Goal: Transaction & Acquisition: Purchase product/service

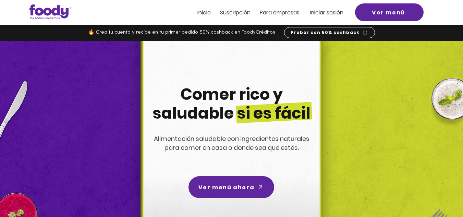
click at [329, 13] on span "Iniciar sesión" at bounding box center [327, 13] width 34 height 8
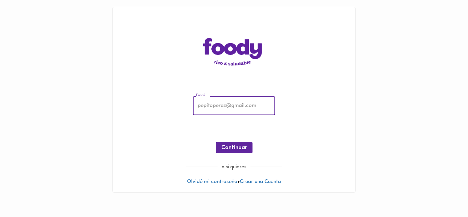
click at [204, 108] on input "email" at bounding box center [234, 106] width 82 height 19
type input "tatianasilvabarrera@gmail.com"
click at [236, 149] on span "Continuar" at bounding box center [234, 148] width 26 height 7
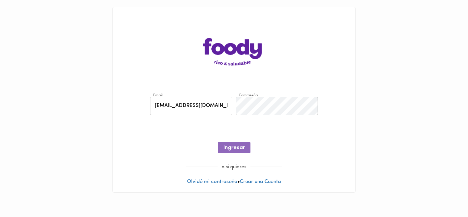
click at [236, 149] on span "Ingresar" at bounding box center [235, 148] width 22 height 7
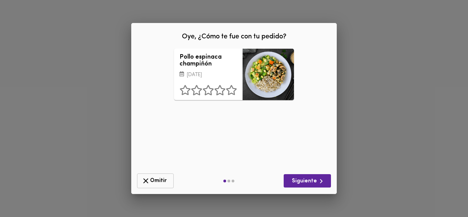
click at [145, 180] on icon "button" at bounding box center [145, 180] width 5 height 5
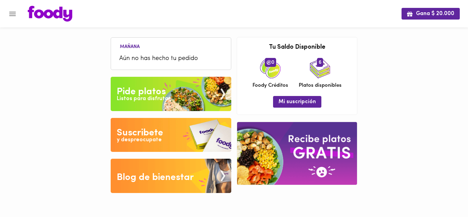
click at [152, 54] on span "Aún no has hecho tu pedido" at bounding box center [171, 58] width 104 height 9
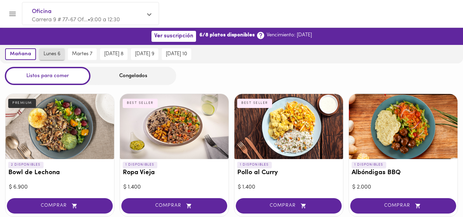
click at [56, 54] on span "lunes 6" at bounding box center [52, 54] width 17 height 6
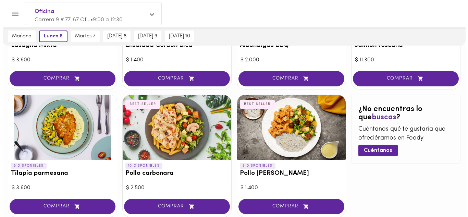
scroll to position [384, 0]
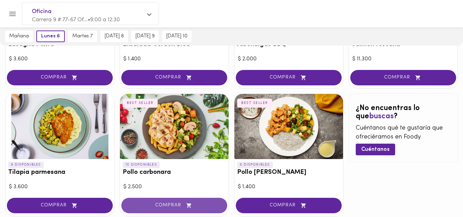
click at [177, 206] on span "COMPRAR" at bounding box center [174, 206] width 89 height 6
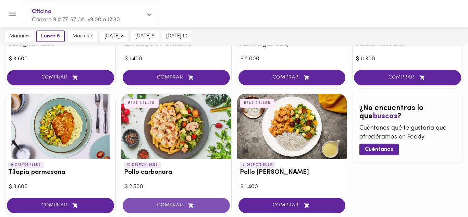
scroll to position [384, 0]
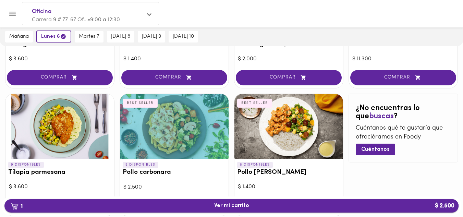
click at [225, 206] on span "1 Ver mi carrito $ 2.500" at bounding box center [231, 206] width 35 height 7
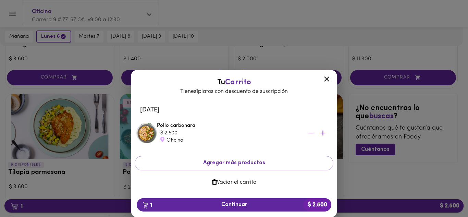
click at [225, 206] on span "1 Continuar $ 2.500" at bounding box center [234, 205] width 184 height 7
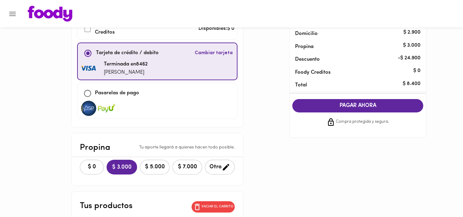
scroll to position [54, 0]
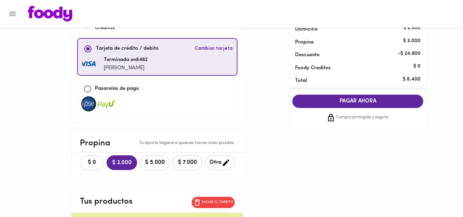
click at [89, 164] on span "$ 0" at bounding box center [91, 162] width 15 height 7
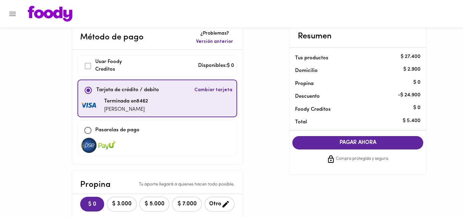
scroll to position [11, 0]
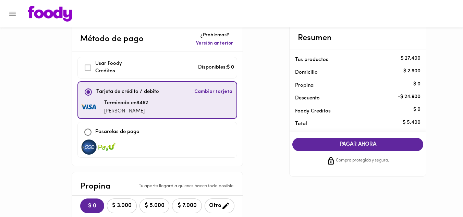
click at [369, 141] on span "PAGAR AHORA" at bounding box center [357, 144] width 117 height 7
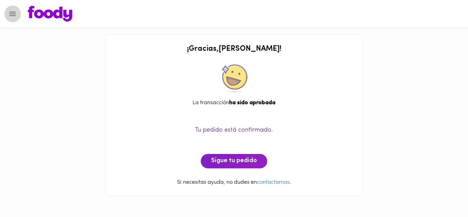
click at [13, 15] on icon "Menu" at bounding box center [12, 14] width 7 height 4
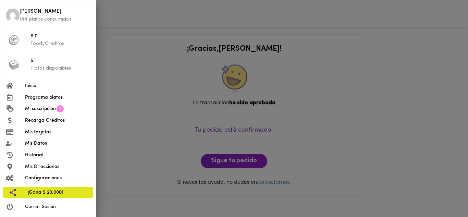
click at [34, 206] on span "Cerrar Sesión" at bounding box center [57, 206] width 65 height 7
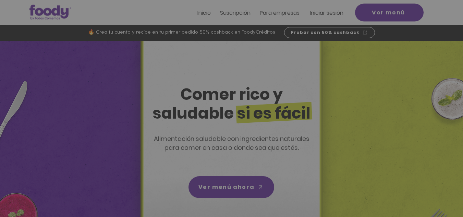
click at [330, 10] on div "Nuevos suscriptores 50% off" at bounding box center [231, 108] width 463 height 217
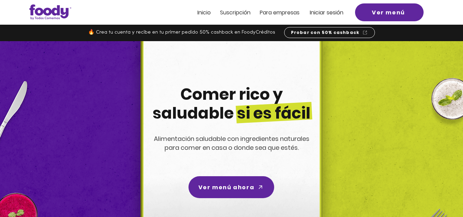
click at [329, 13] on span "Iniciar sesión" at bounding box center [327, 13] width 34 height 8
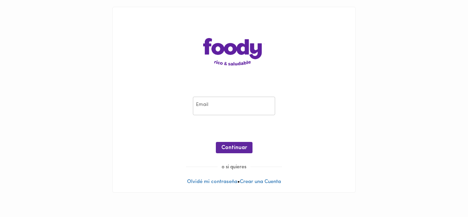
click at [208, 109] on input "email" at bounding box center [234, 106] width 82 height 19
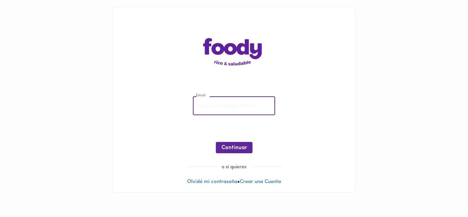
type input "tatianasilvabarrera@gmail.com"
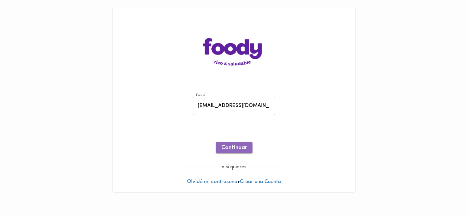
click at [234, 147] on span "Continuar" at bounding box center [234, 148] width 26 height 7
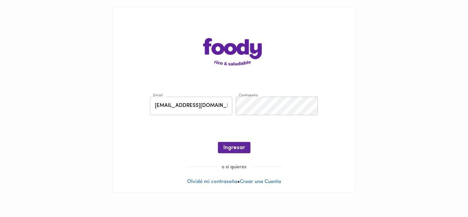
click at [234, 147] on span "Ingresar" at bounding box center [235, 148] width 22 height 7
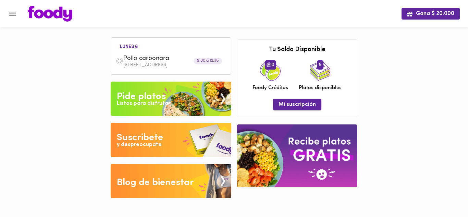
click at [297, 104] on span "Mi suscripción" at bounding box center [297, 104] width 37 height 7
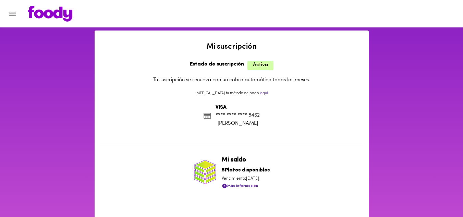
scroll to position [11, 0]
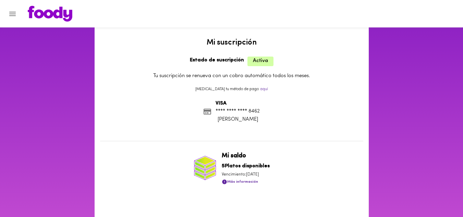
click at [248, 182] on span "Más información" at bounding box center [240, 182] width 36 height 9
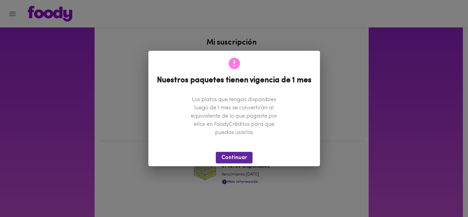
click at [235, 158] on span "Continuar" at bounding box center [234, 158] width 26 height 7
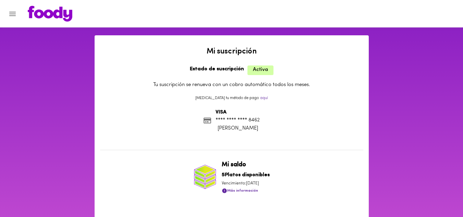
scroll to position [0, 0]
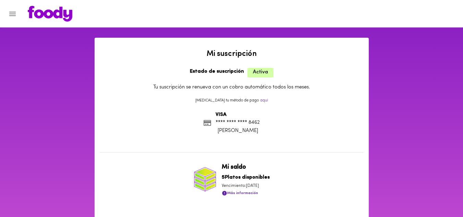
click at [15, 13] on icon "Menu" at bounding box center [12, 14] width 7 height 4
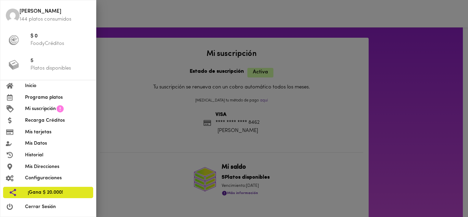
click at [33, 156] on span "Historial" at bounding box center [57, 155] width 65 height 7
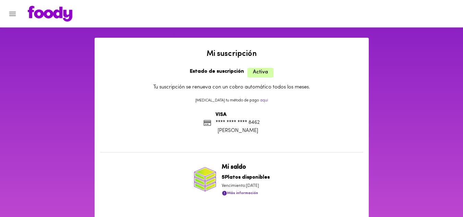
click at [12, 15] on icon "Menu" at bounding box center [12, 14] width 9 height 9
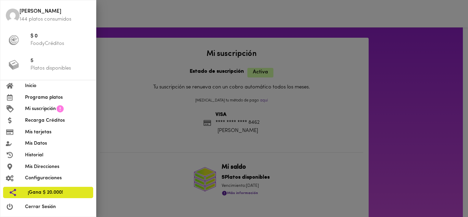
click at [30, 85] on span "Inicio" at bounding box center [57, 85] width 65 height 7
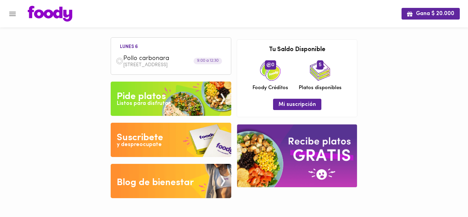
click at [146, 53] on div "Pollo carbonara Carrera 9 # 77-67 Oficina 203" at bounding box center [171, 61] width 113 height 20
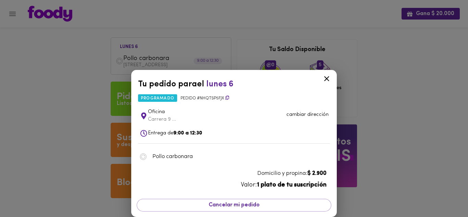
click at [327, 78] on icon at bounding box center [326, 78] width 5 height 5
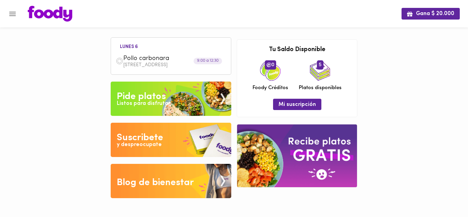
click at [156, 96] on div "Pide platos" at bounding box center [141, 97] width 49 height 14
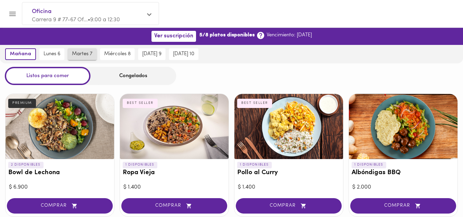
click at [82, 55] on span "martes 7" at bounding box center [82, 54] width 21 height 6
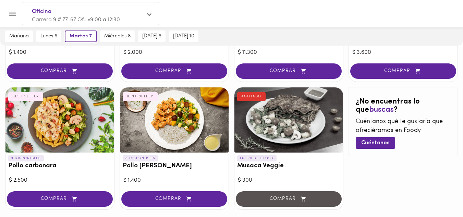
scroll to position [392, 0]
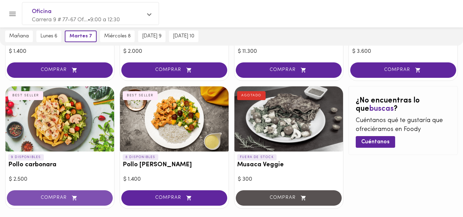
click at [58, 196] on span "COMPRAR" at bounding box center [59, 198] width 89 height 6
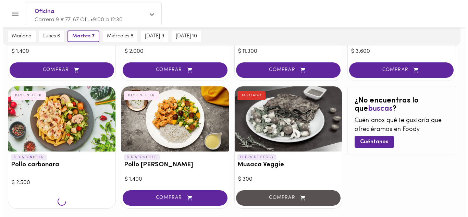
scroll to position [392, 0]
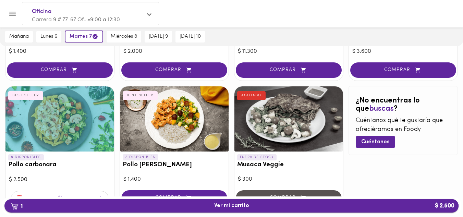
click at [223, 206] on span "1 Ver mi carrito $ 2.500" at bounding box center [231, 206] width 35 height 7
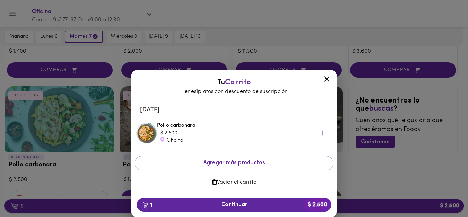
click at [223, 206] on span "1 Continuar $ 2.500" at bounding box center [234, 205] width 184 height 7
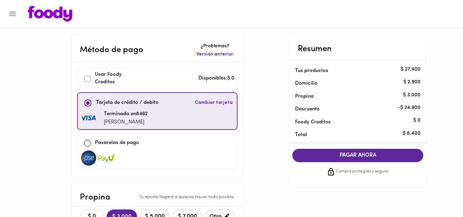
click at [95, 214] on span "$ 0" at bounding box center [91, 217] width 15 height 7
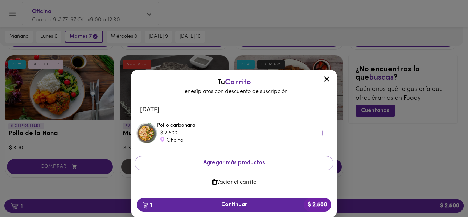
scroll to position [39, 0]
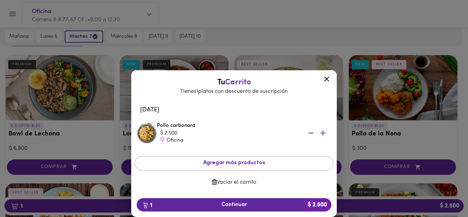
click at [327, 79] on icon at bounding box center [326, 78] width 5 height 5
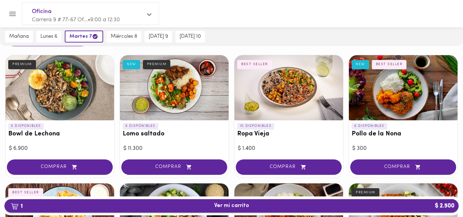
click at [275, 206] on span "1 Ver mi carrito $ 2.500" at bounding box center [231, 206] width 443 height 7
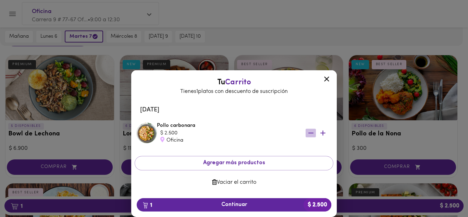
click at [309, 132] on icon "button" at bounding box center [311, 133] width 9 height 9
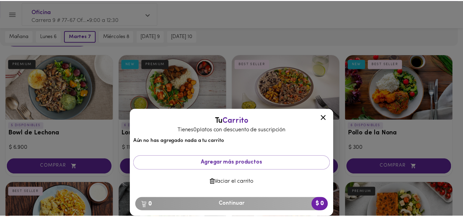
scroll to position [39, 0]
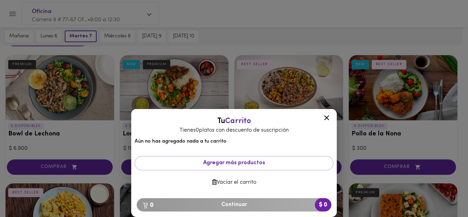
click at [327, 118] on icon at bounding box center [326, 117] width 5 height 5
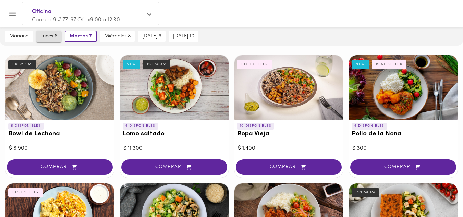
click at [46, 36] on span "lunes 6" at bounding box center [48, 36] width 17 height 6
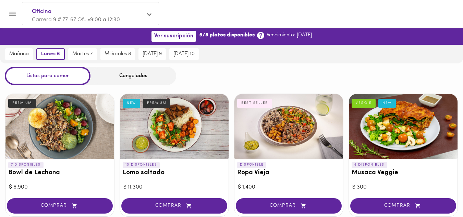
click at [12, 15] on icon "Menu" at bounding box center [12, 14] width 9 height 9
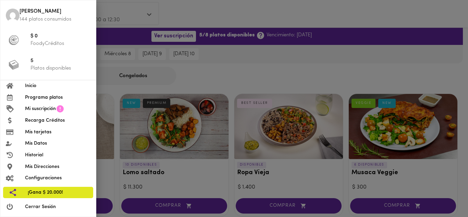
click at [31, 154] on span "Historial" at bounding box center [57, 155] width 65 height 7
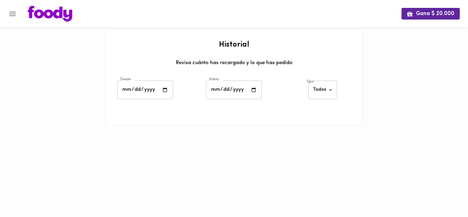
click at [149, 90] on input "date" at bounding box center [145, 90] width 56 height 19
click at [165, 89] on input "date" at bounding box center [145, 90] width 56 height 19
type input "2025-10-03"
click at [256, 87] on input "date" at bounding box center [234, 90] width 56 height 19
type input "2025-10-03"
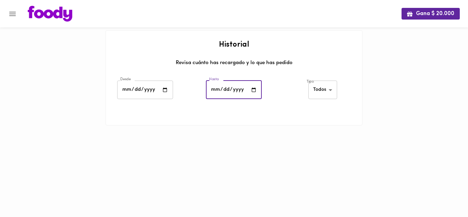
click at [330, 91] on body "Gana $ 20.000 Historial Revisa cuánto has recargado y lo que has pedido Desde 2…" at bounding box center [234, 71] width 468 height 143
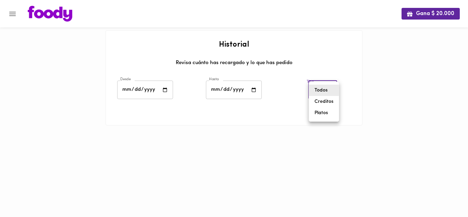
click at [320, 115] on li "Platos" at bounding box center [324, 112] width 30 height 11
type input "foody-dishes"
click at [13, 14] on icon "Menu" at bounding box center [12, 14] width 9 height 9
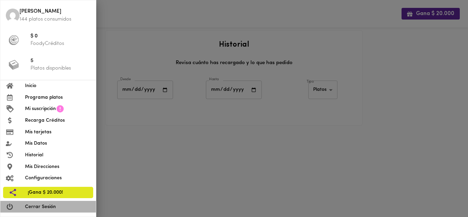
click at [44, 206] on span "Cerrar Sesión" at bounding box center [57, 206] width 65 height 7
